Goal: Navigation & Orientation: Find specific page/section

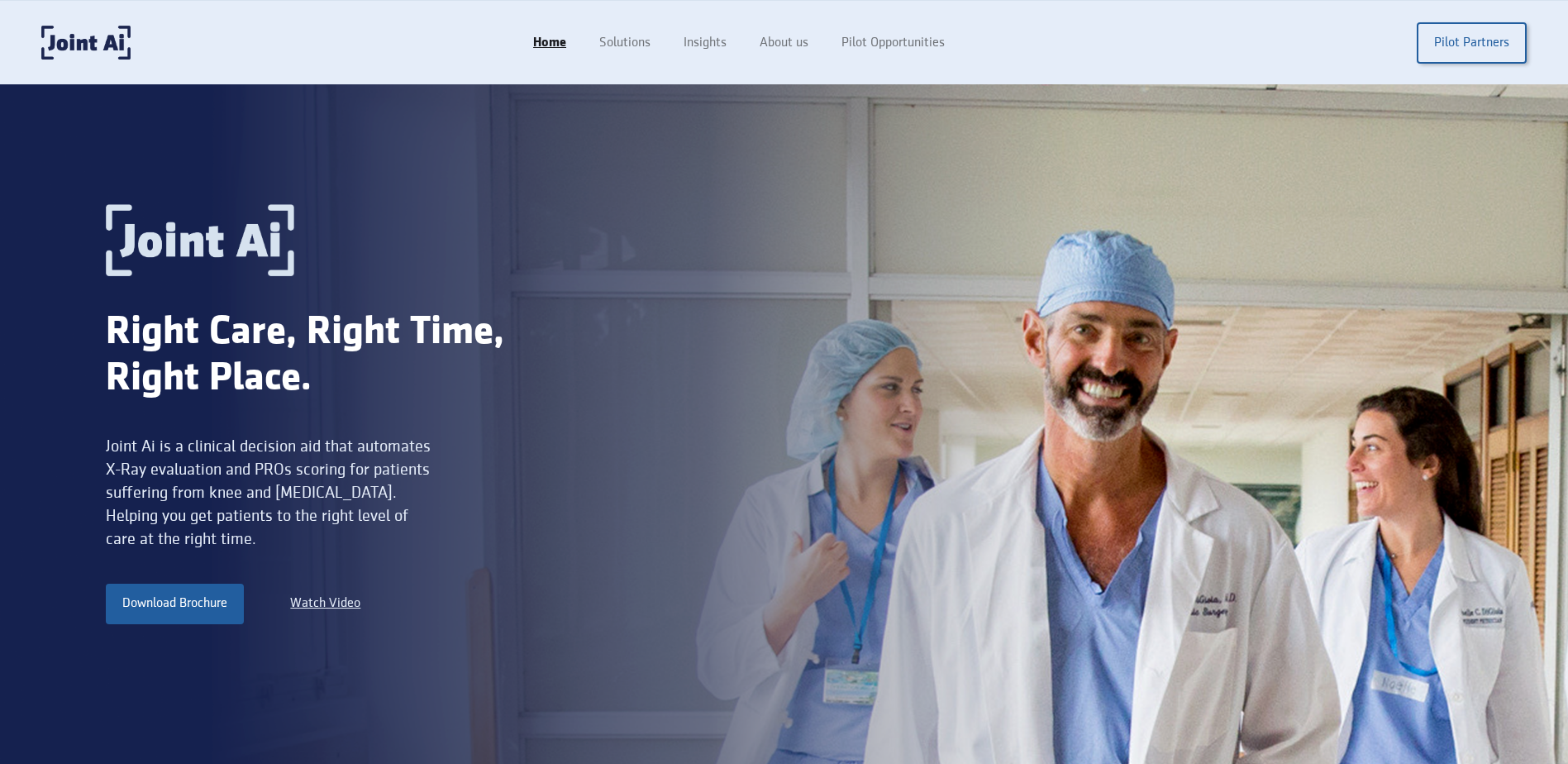
drag, startPoint x: 783, startPoint y: 50, endPoint x: 779, endPoint y: 63, distance: 13.6
click at [783, 50] on link "About us" at bounding box center [784, 43] width 82 height 31
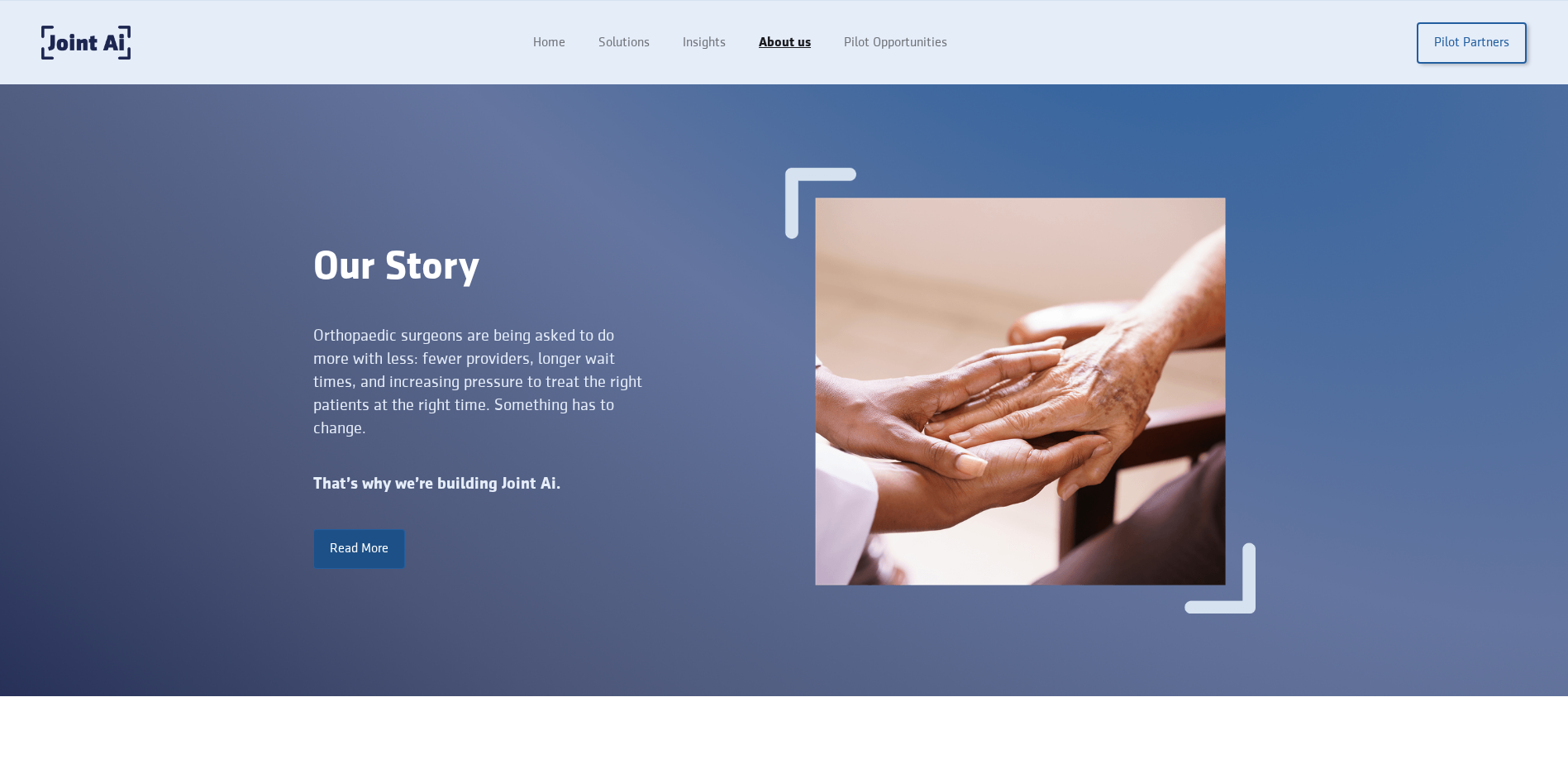
click at [349, 555] on link "Read More" at bounding box center [359, 549] width 92 height 40
click at [90, 50] on img "home" at bounding box center [86, 43] width 89 height 34
